Goal: Transaction & Acquisition: Subscribe to service/newsletter

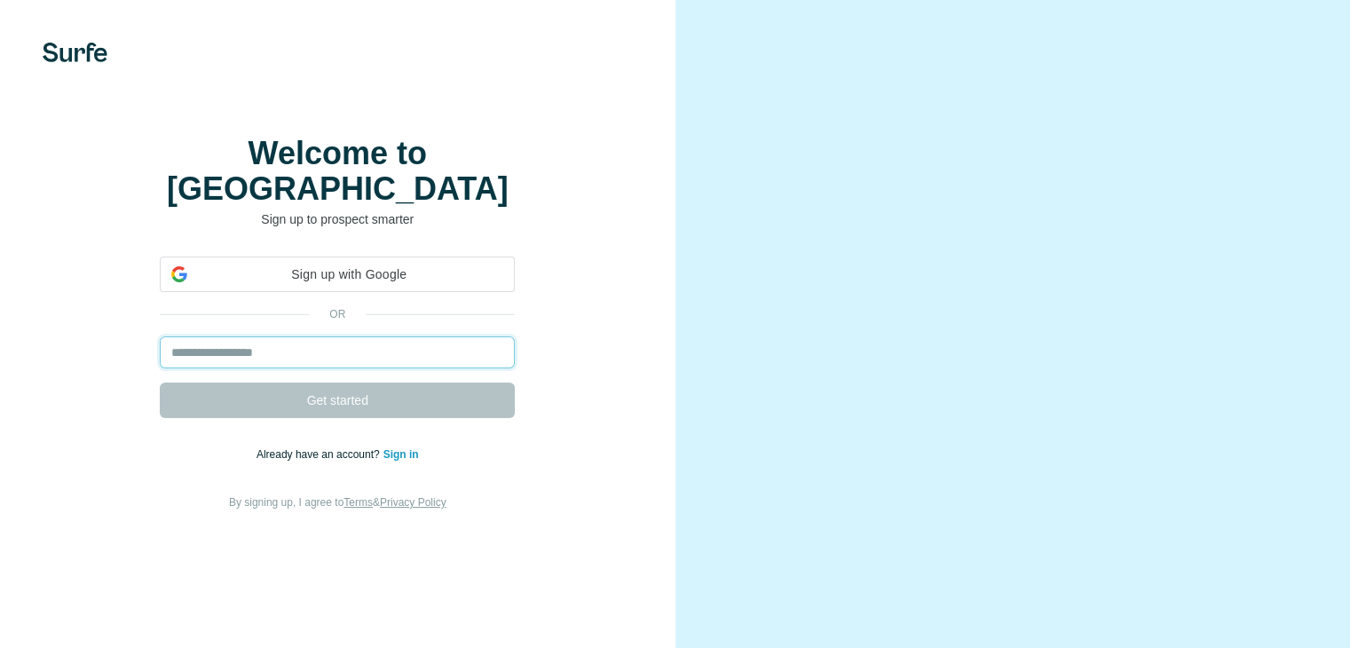
click at [341, 368] on input "email" at bounding box center [337, 352] width 355 height 32
click at [337, 368] on input "email" at bounding box center [337, 352] width 355 height 32
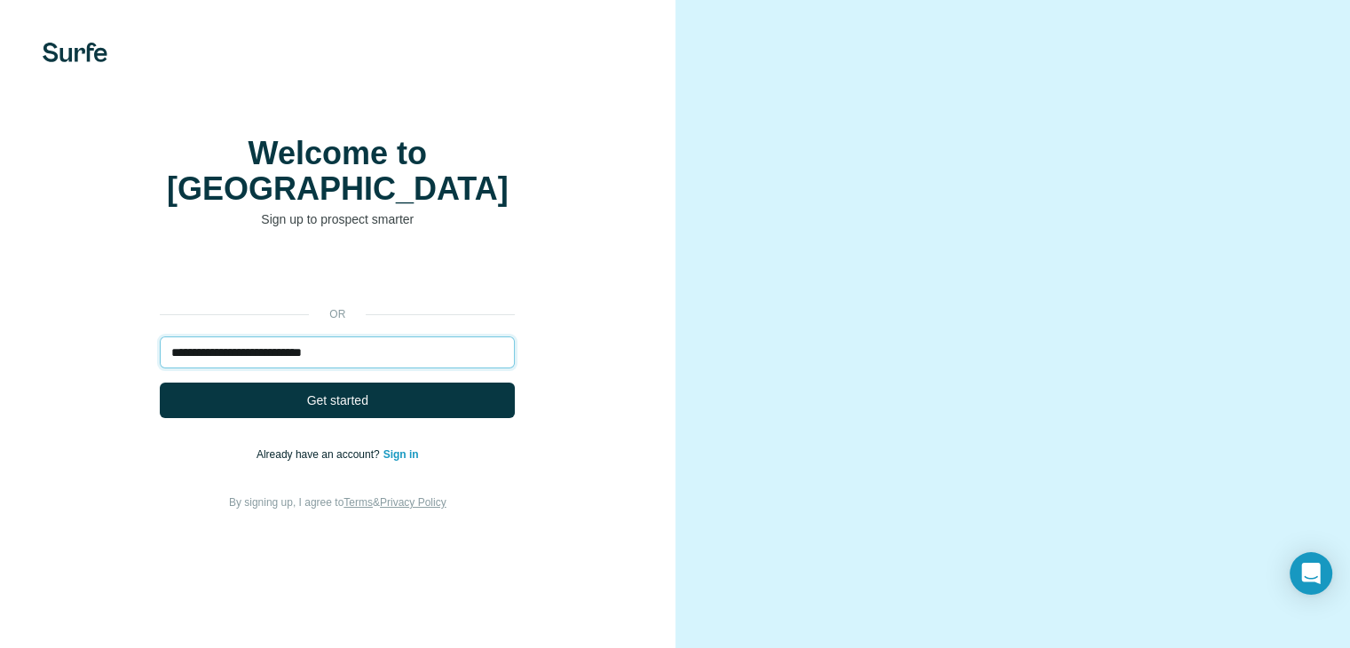
type input "**********"
click at [160, 383] on button "Get started" at bounding box center [337, 401] width 355 height 36
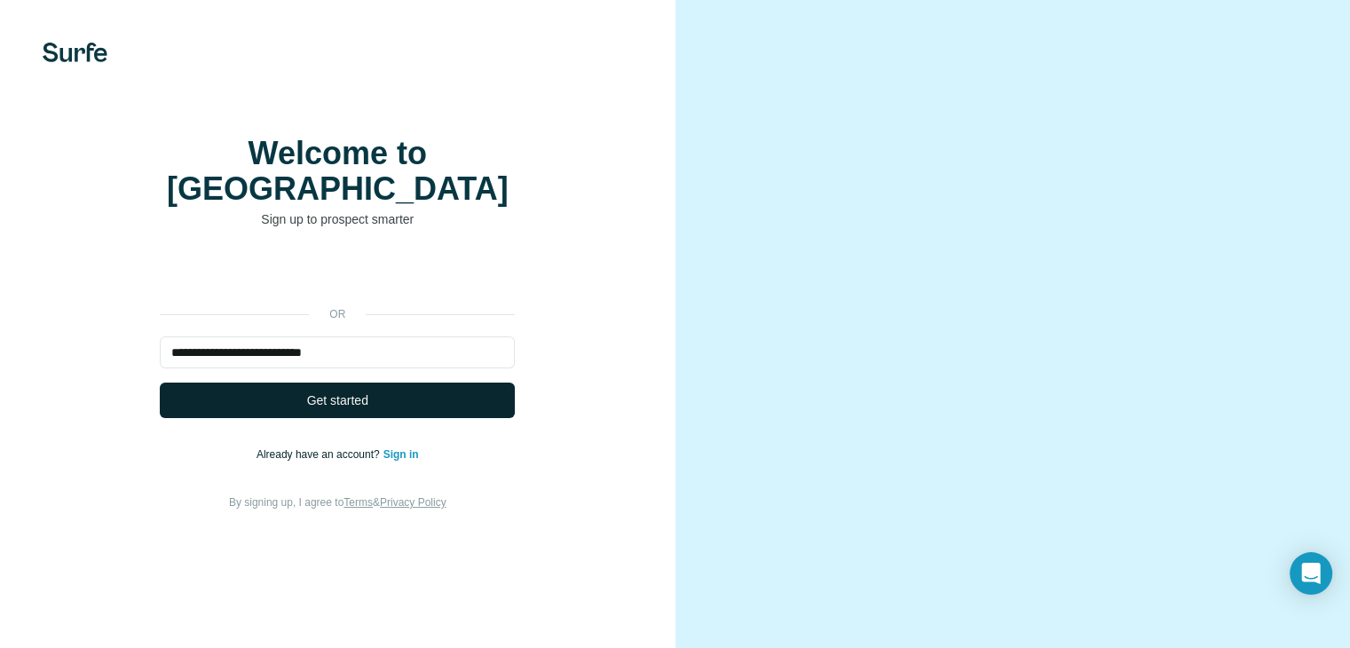
click at [323, 409] on span "Get started" at bounding box center [337, 400] width 61 height 18
click at [336, 409] on span "Get started" at bounding box center [337, 400] width 61 height 18
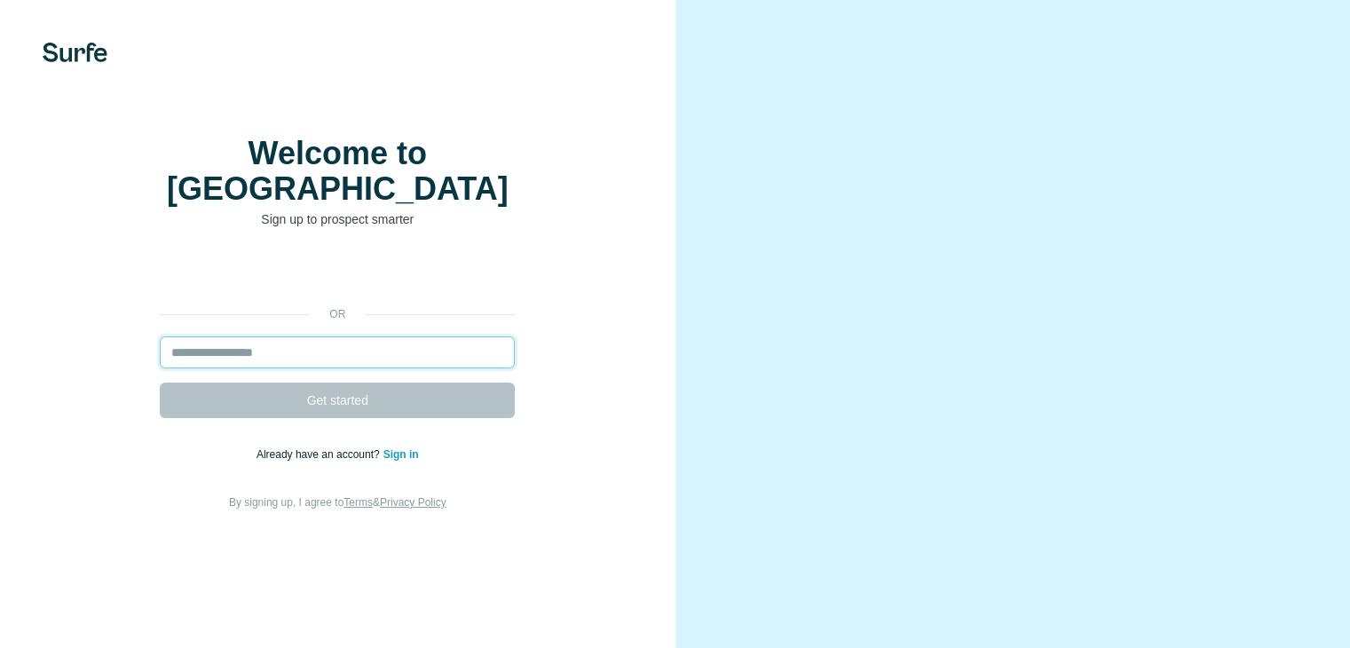
click at [276, 368] on input "email" at bounding box center [337, 352] width 355 height 32
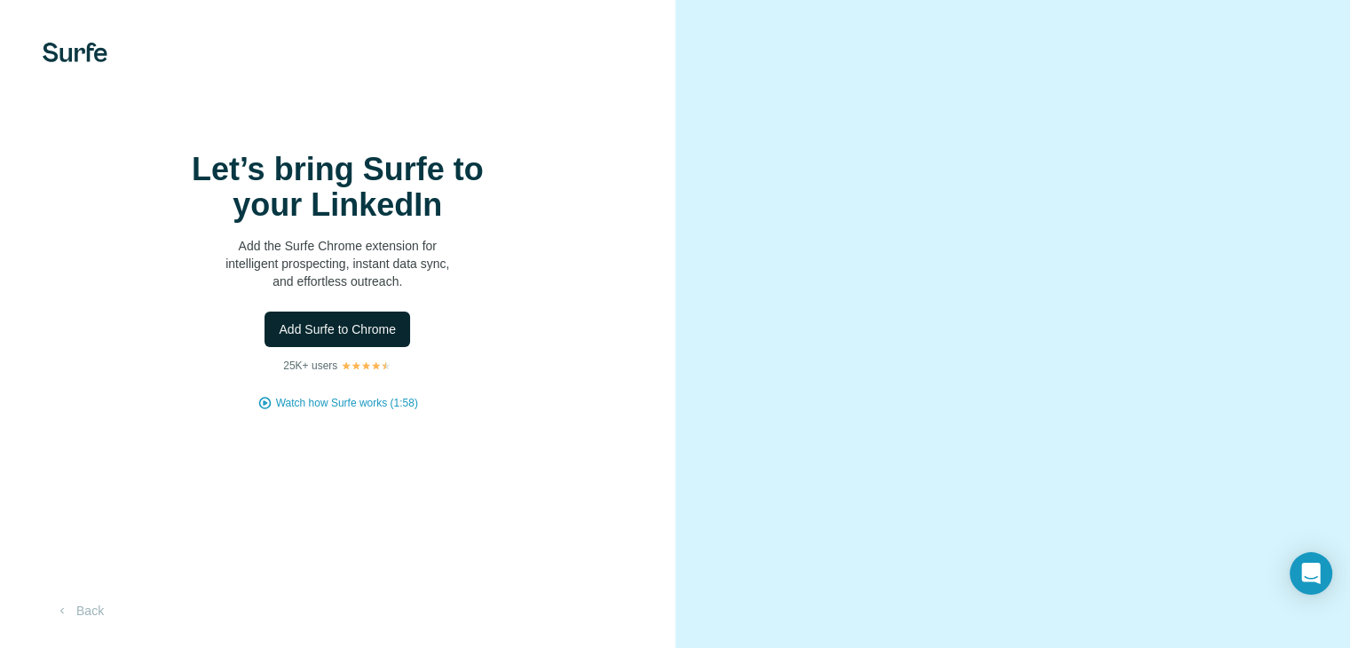
click at [346, 338] on span "Add Surfe to Chrome" at bounding box center [337, 329] width 117 height 18
